Goal: Check status: Check status

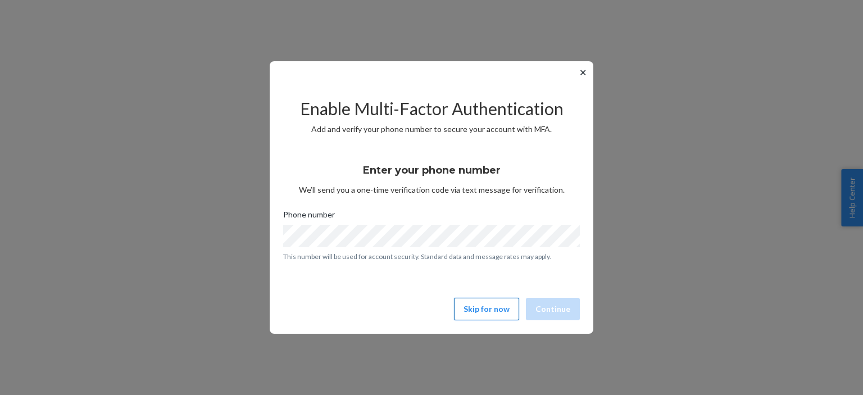
click at [498, 311] on button "Skip for now" at bounding box center [486, 309] width 65 height 22
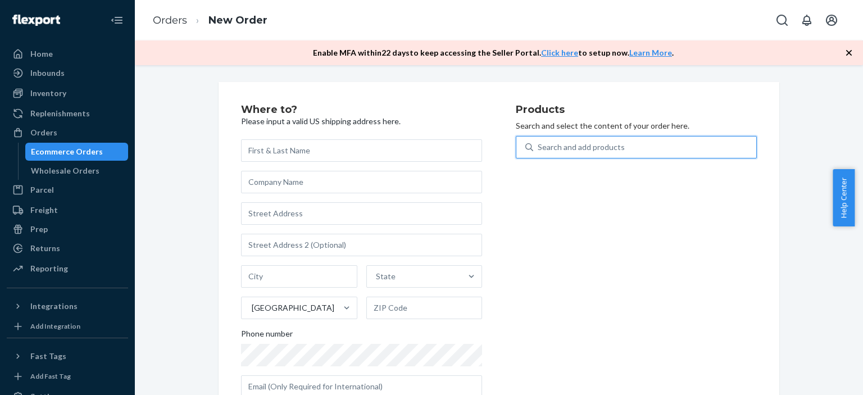
click at [558, 148] on div "Search and add products" at bounding box center [580, 147] width 87 height 11
click at [539, 148] on input "0 results available. Use Up and Down to choose options, press Enter to select t…" at bounding box center [537, 147] width 1 height 11
drag, startPoint x: 558, startPoint y: 148, endPoint x: 546, endPoint y: 148, distance: 11.8
click at [546, 148] on div "Search and add products" at bounding box center [580, 147] width 87 height 11
click at [539, 148] on input "0 results available. Use Up and Down to choose options, press Enter to select t…" at bounding box center [537, 147] width 1 height 11
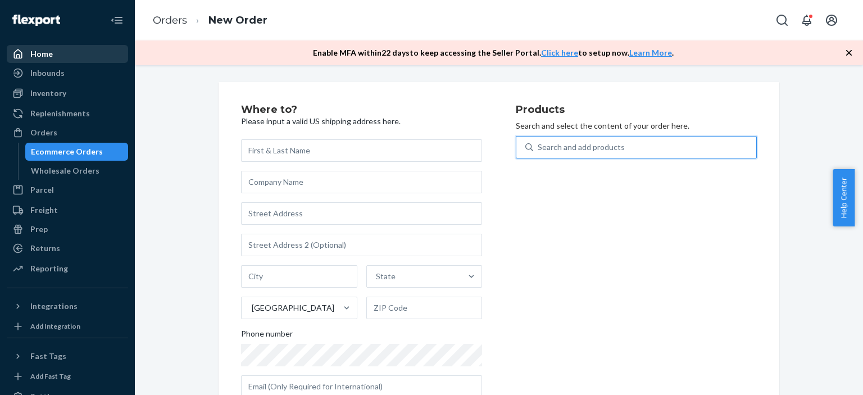
click at [79, 60] on div "Home" at bounding box center [67, 54] width 119 height 16
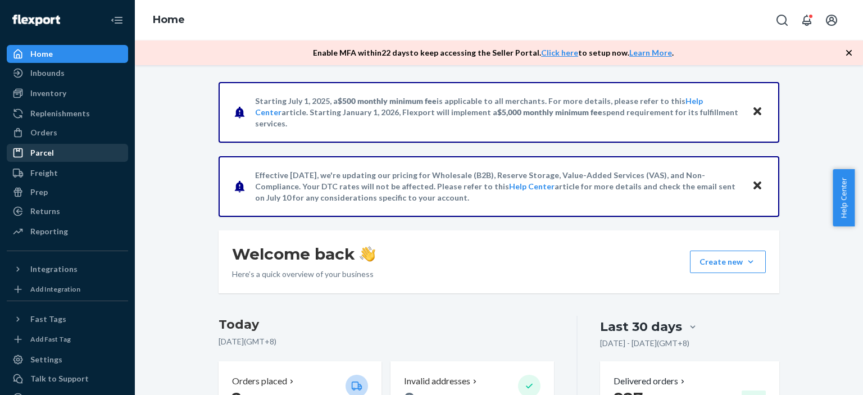
click at [73, 157] on div "Parcel" at bounding box center [67, 153] width 119 height 16
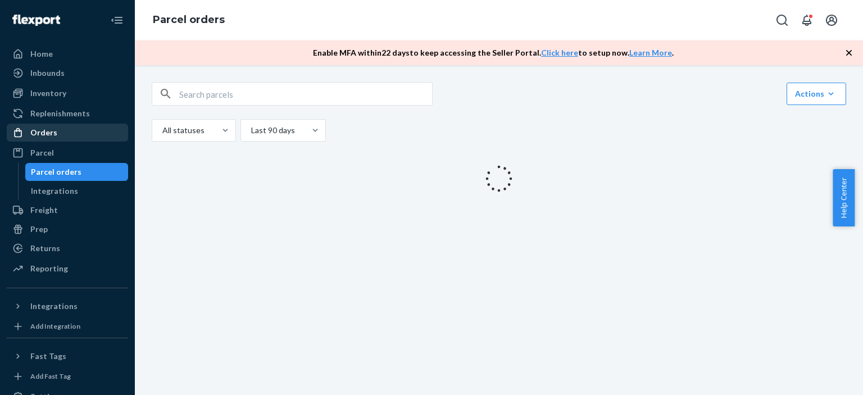
click at [83, 134] on div "Orders" at bounding box center [67, 133] width 119 height 16
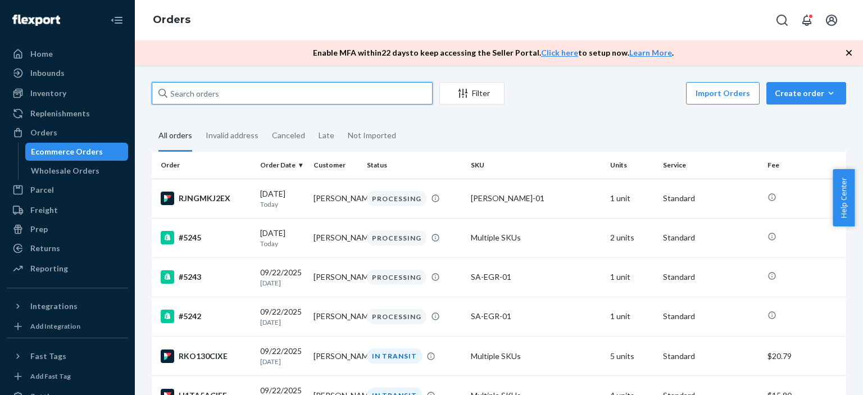
click at [244, 92] on input "text" at bounding box center [292, 93] width 281 height 22
paste input "D A Bland"
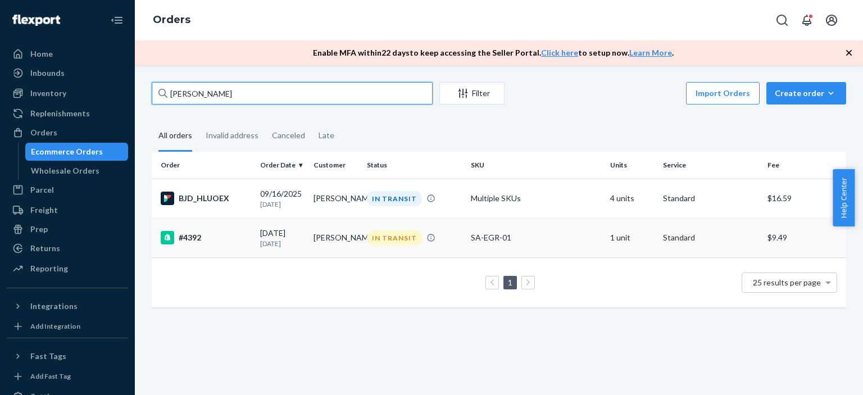
type input "D A Bland"
click at [402, 236] on div "IN TRANSIT" at bounding box center [394, 237] width 55 height 15
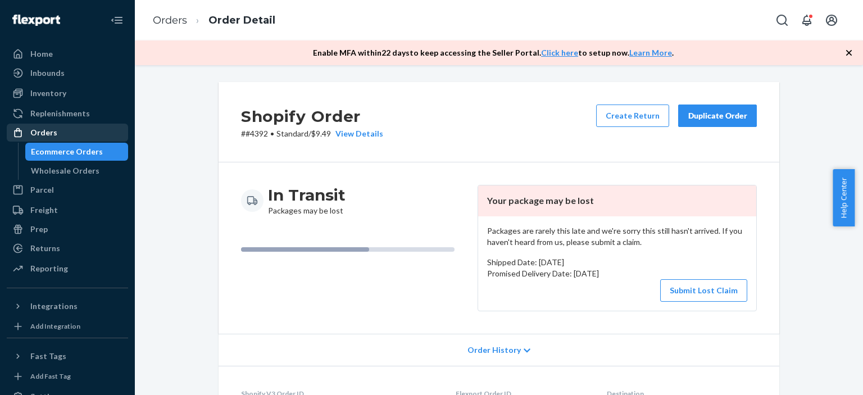
click at [70, 133] on div "Orders" at bounding box center [67, 133] width 119 height 16
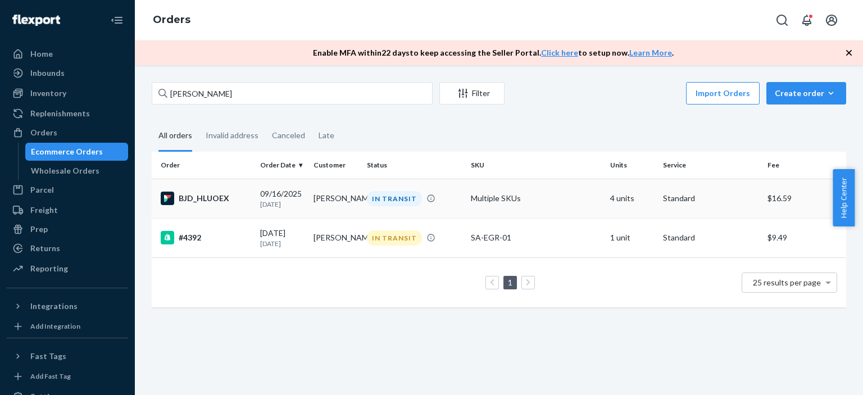
click at [398, 199] on div "IN TRANSIT" at bounding box center [394, 198] width 55 height 15
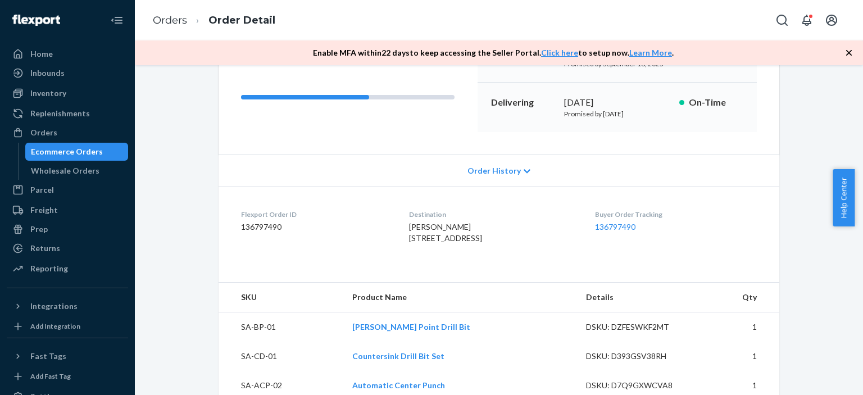
scroll to position [168, 0]
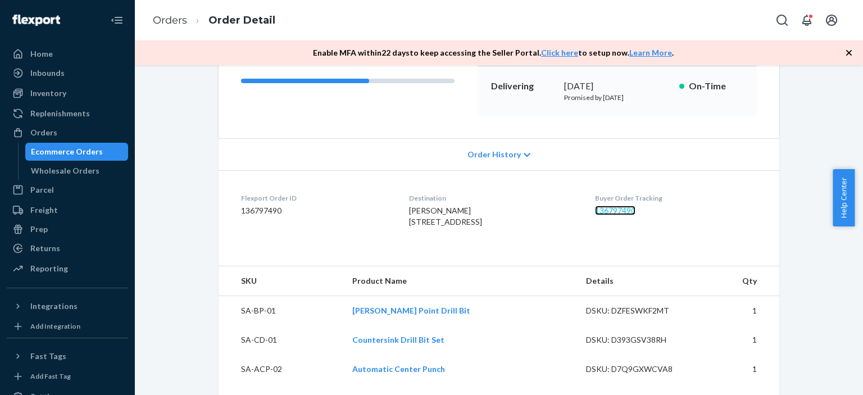
click at [628, 208] on link "136797490" at bounding box center [615, 211] width 40 height 10
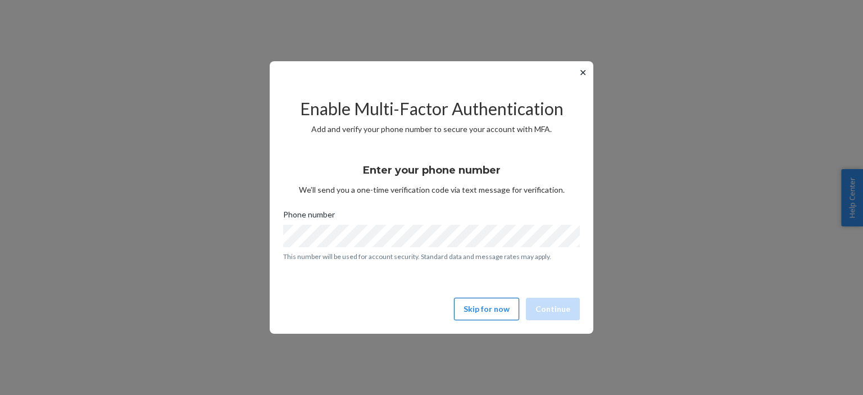
click at [495, 311] on button "Skip for now" at bounding box center [486, 309] width 65 height 22
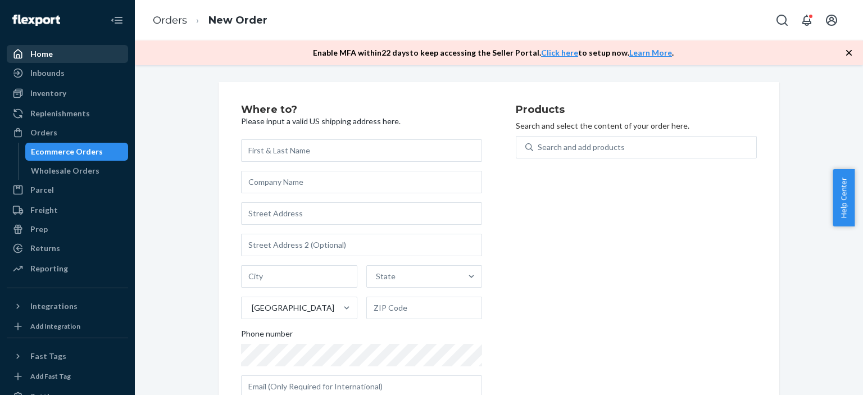
click at [67, 53] on div "Home" at bounding box center [67, 54] width 119 height 16
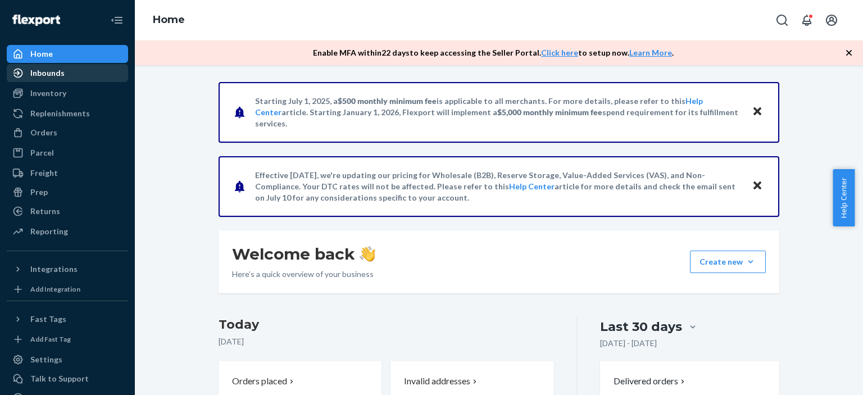
click at [70, 76] on div "Inbounds" at bounding box center [67, 73] width 119 height 16
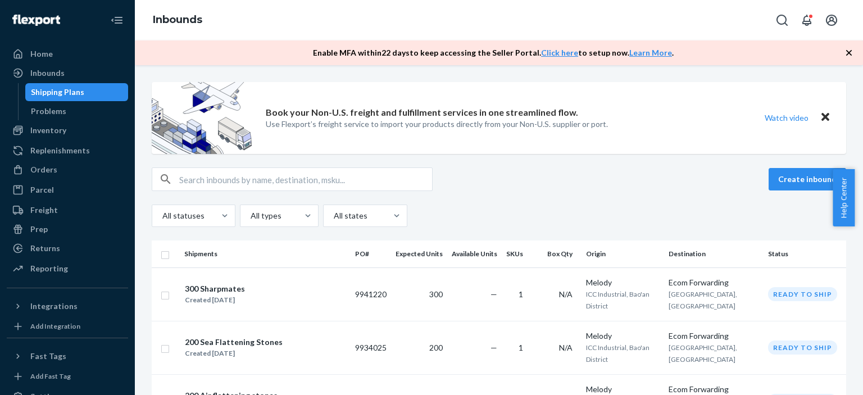
click at [67, 93] on div "Shipping Plans" at bounding box center [57, 91] width 53 height 11
click at [70, 114] on div "Problems" at bounding box center [76, 111] width 101 height 16
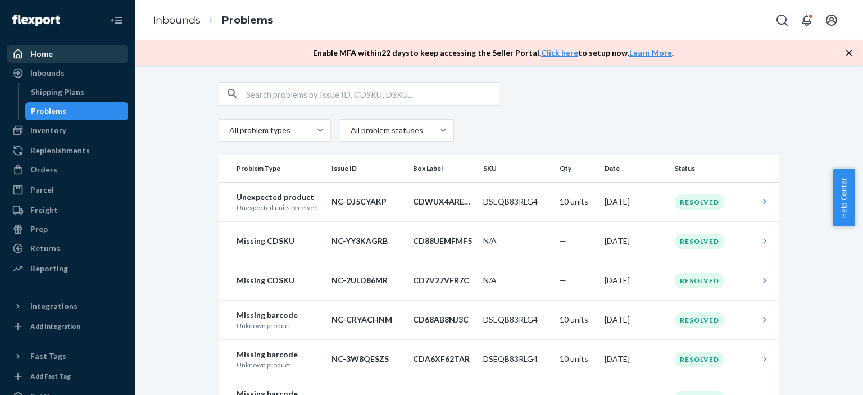
click at [58, 53] on div "Home" at bounding box center [67, 54] width 119 height 16
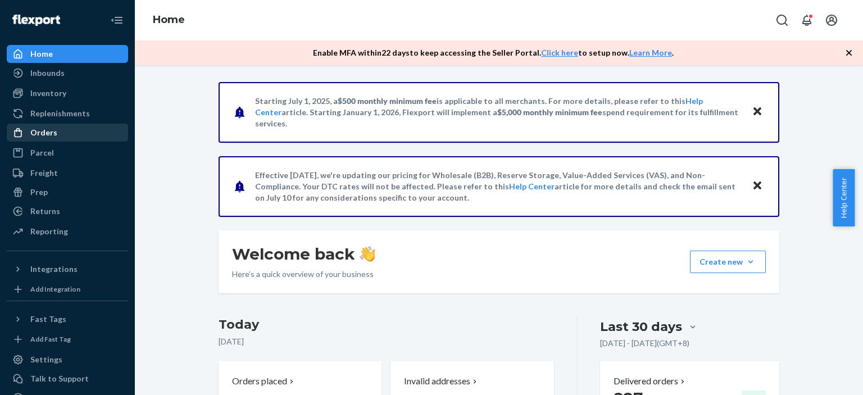
click at [61, 134] on div "Orders" at bounding box center [67, 133] width 119 height 16
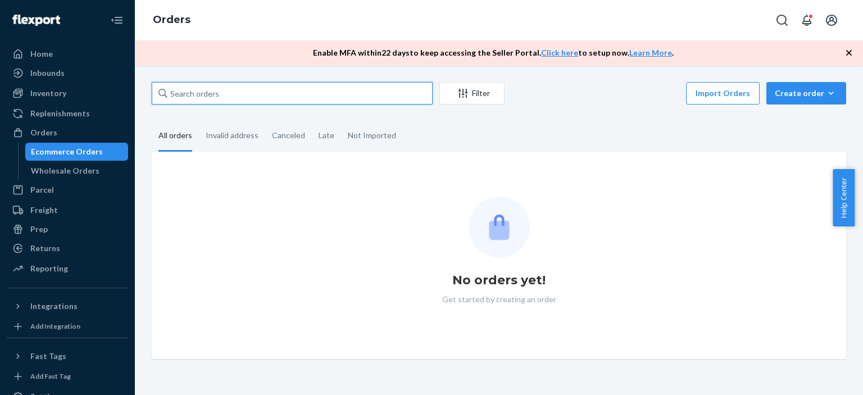
click at [238, 94] on input "text" at bounding box center [292, 93] width 281 height 22
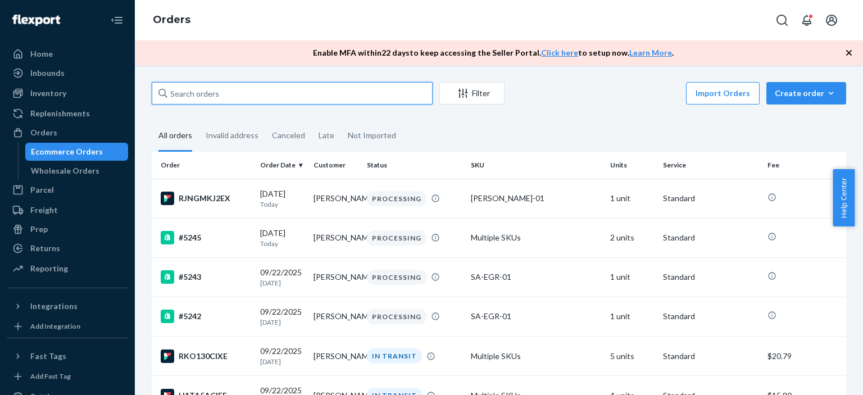
paste input "[EMAIL_ADDRESS][DOMAIN_NAME]"
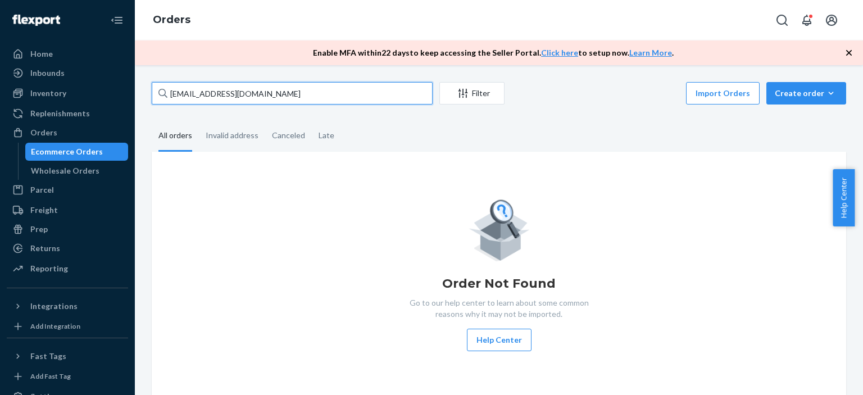
click at [289, 96] on input "[EMAIL_ADDRESS][DOMAIN_NAME]" at bounding box center [292, 93] width 281 height 22
type input "m"
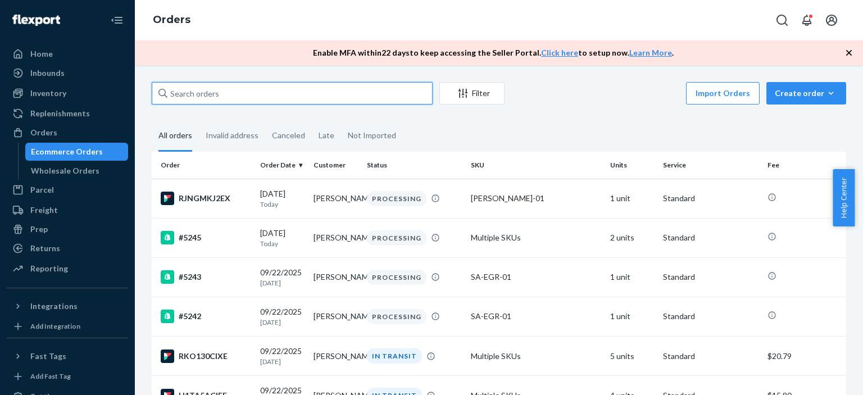
paste input "[EMAIL_ADDRESS][DOMAIN_NAME]"
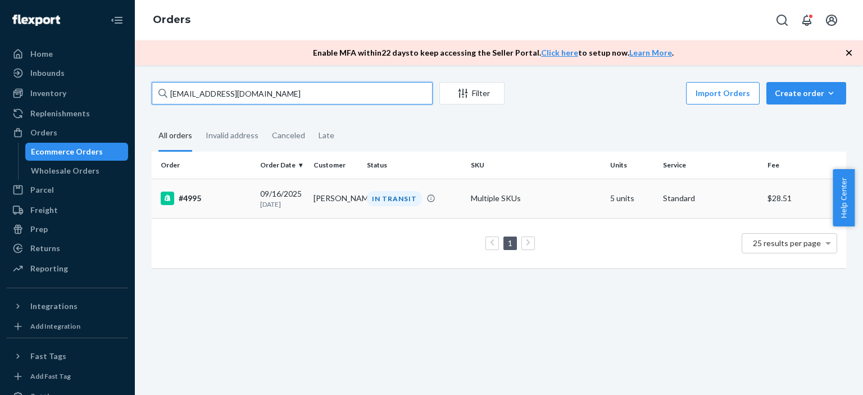
type input "[EMAIL_ADDRESS][DOMAIN_NAME]"
click at [391, 199] on div "IN TRANSIT" at bounding box center [394, 198] width 55 height 15
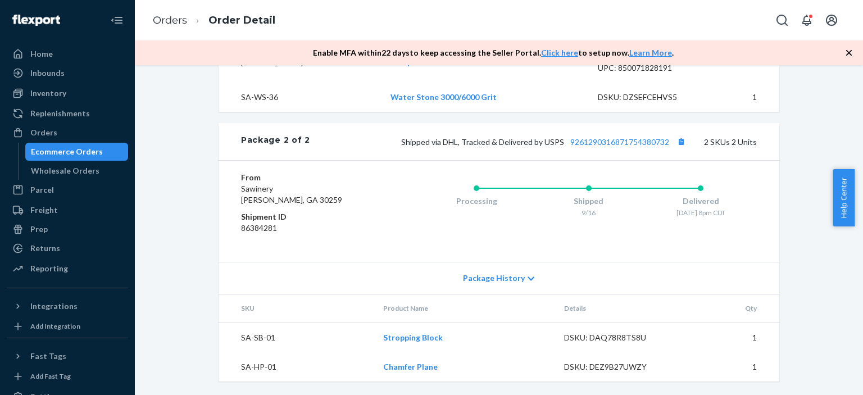
scroll to position [881, 0]
click at [527, 277] on icon at bounding box center [530, 279] width 7 height 8
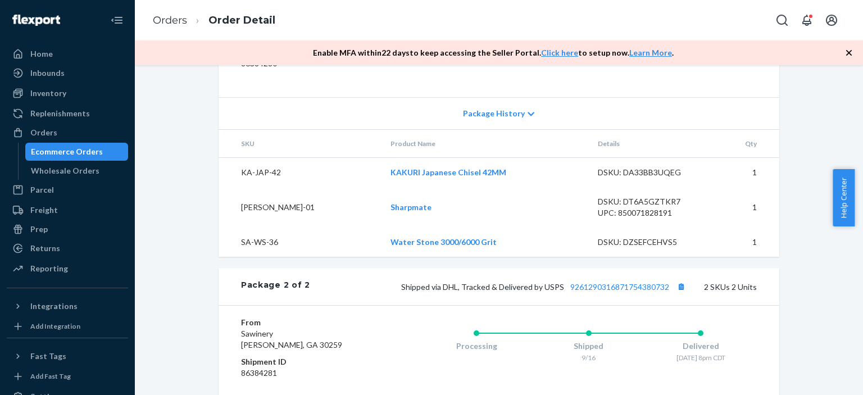
scroll to position [712, 0]
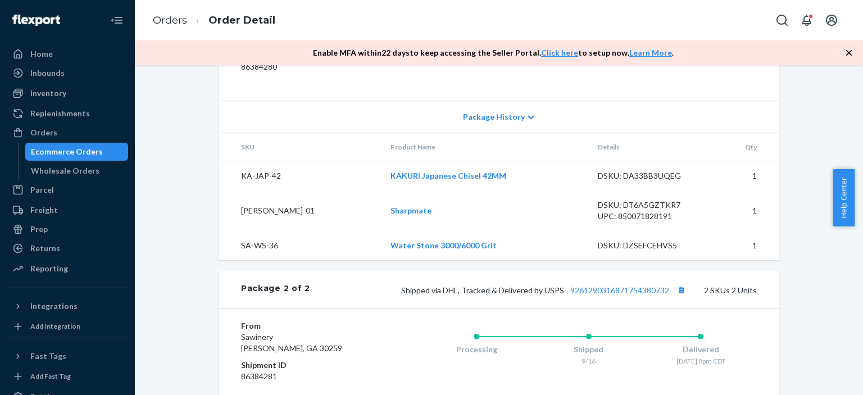
click at [528, 120] on icon at bounding box center [531, 118] width 7 height 4
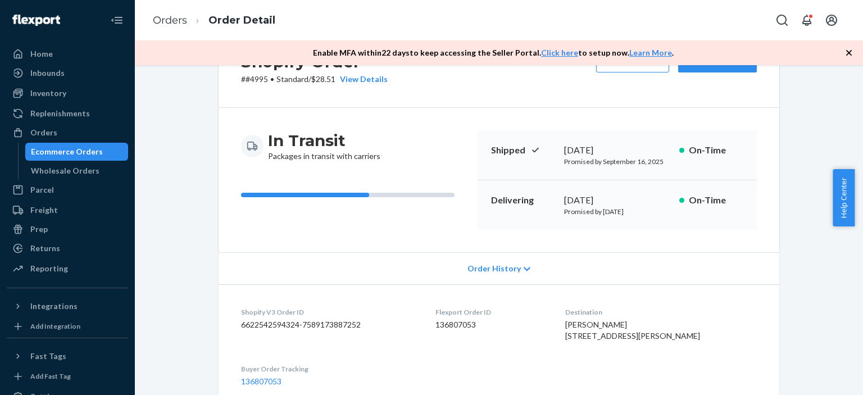
scroll to position [56, 0]
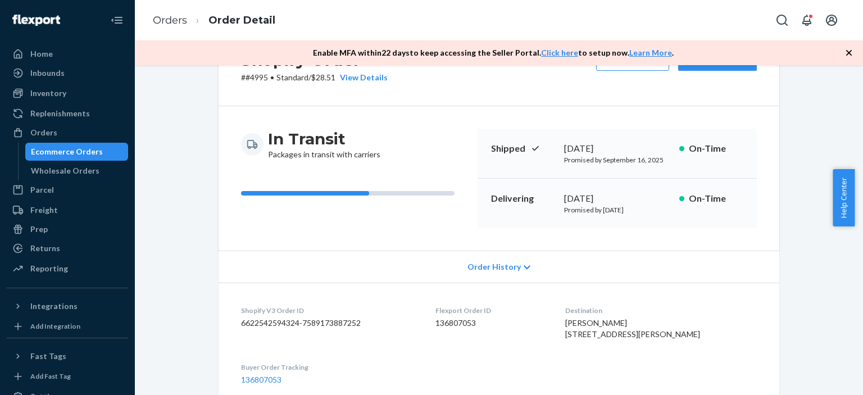
click at [514, 268] on div "Order History" at bounding box center [498, 266] width 560 height 32
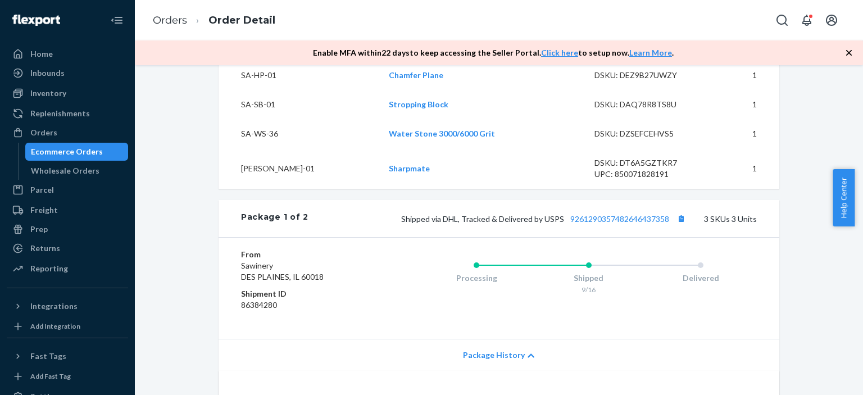
scroll to position [899, 0]
drag, startPoint x: 813, startPoint y: 105, endPoint x: 793, endPoint y: 117, distance: 22.9
click at [813, 105] on div "Shopify Order # #4995 • Standard / $28.51 View Details Create Return Duplicate …" at bounding box center [498, 401] width 711 height 2437
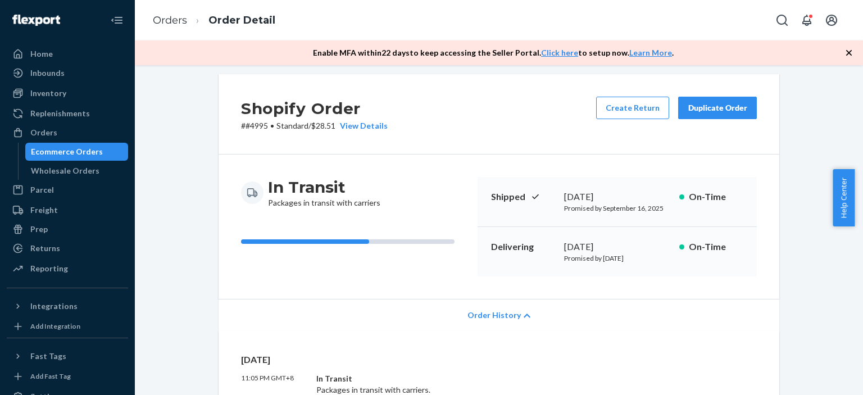
scroll to position [0, 0]
